Goal: Task Accomplishment & Management: Manage account settings

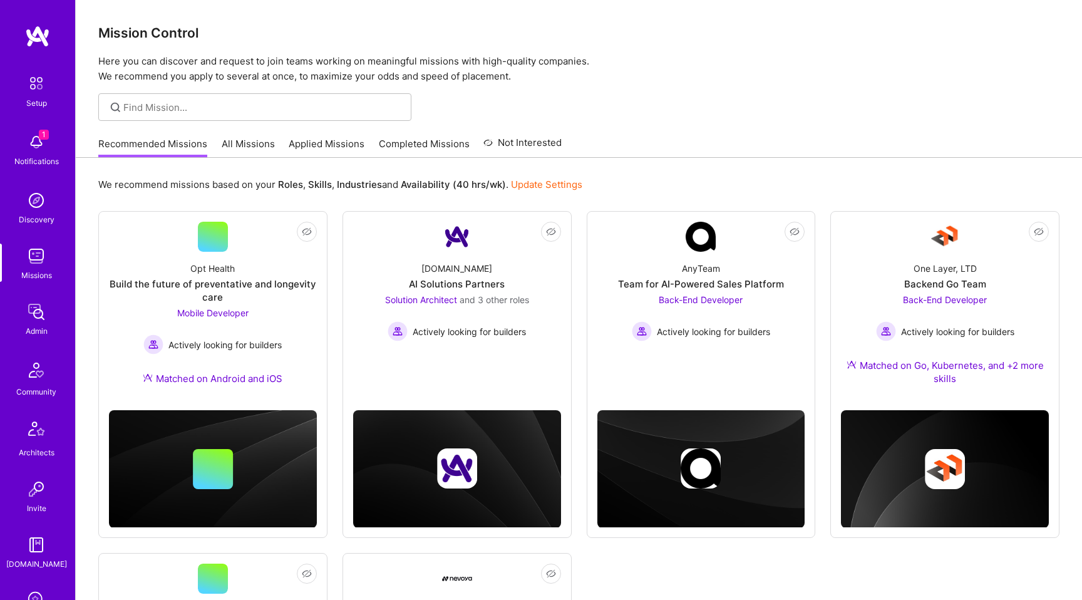
click at [251, 159] on div "We recommend missions based on your Roles , Skills , Industries and Availabilit…" at bounding box center [579, 534] width 1007 height 752
click at [251, 148] on link "All Missions" at bounding box center [248, 147] width 53 height 21
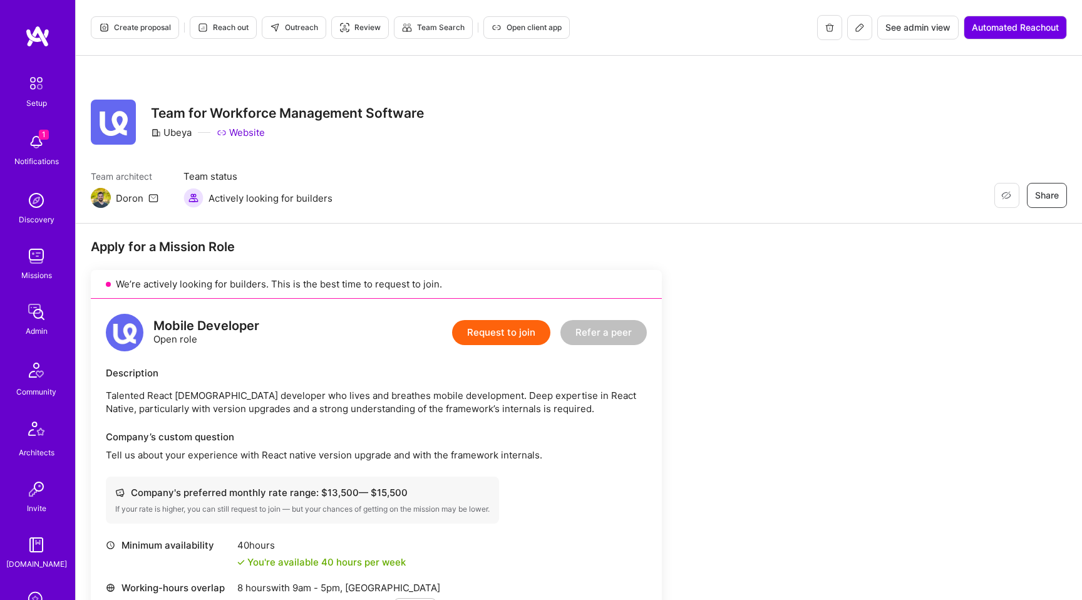
scroll to position [1, 0]
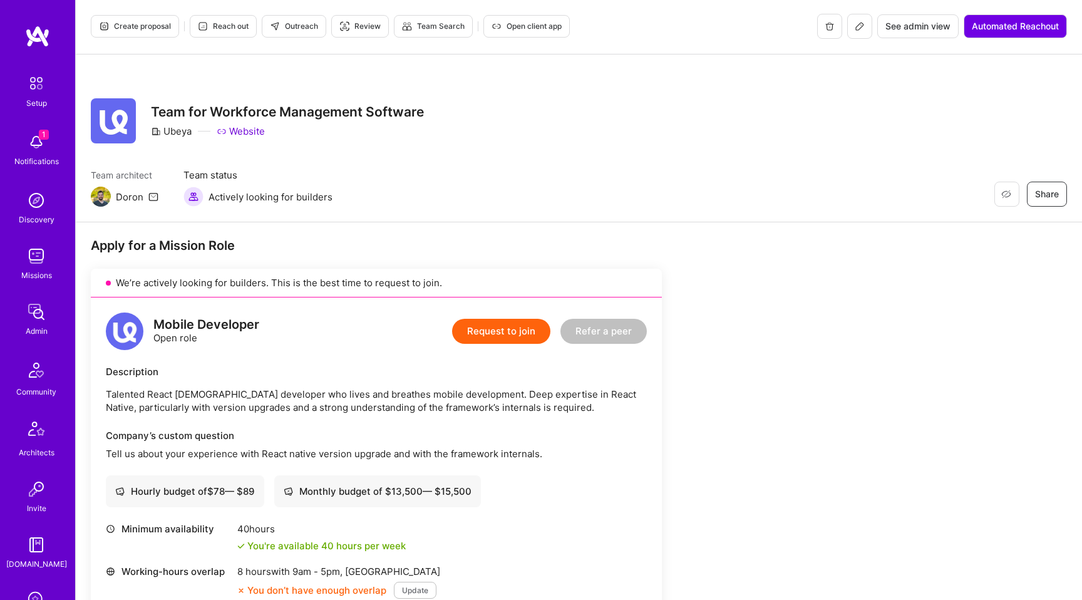
click at [861, 29] on icon at bounding box center [860, 26] width 10 height 10
